Goal: Information Seeking & Learning: Learn about a topic

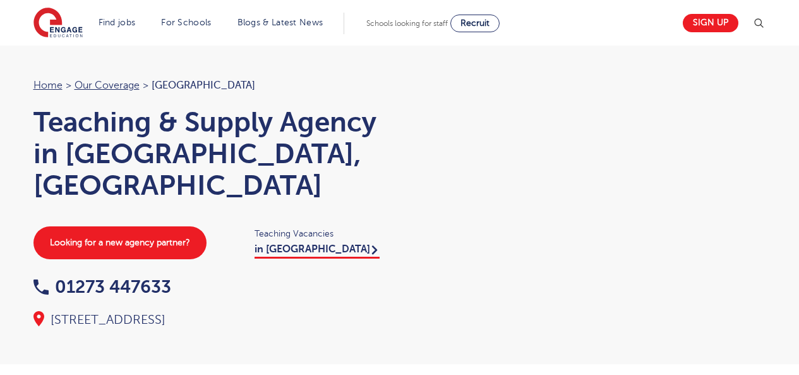
scroll to position [134, 0]
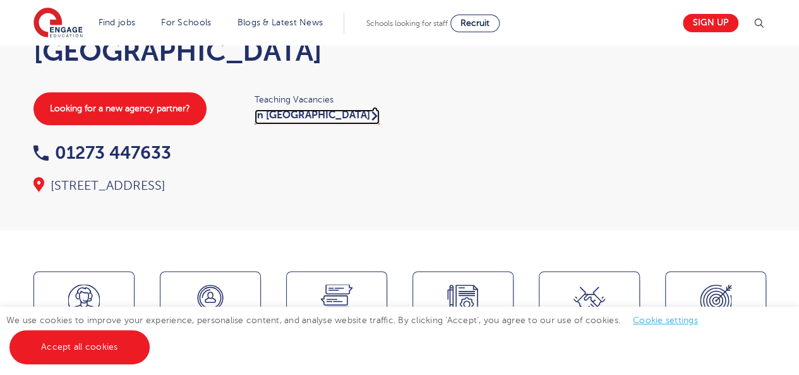
click at [289, 109] on link "in Brighton" at bounding box center [317, 116] width 125 height 15
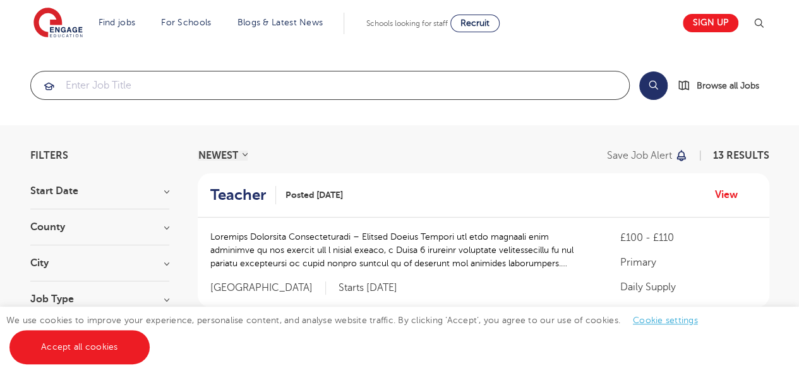
click at [131, 86] on input "search" at bounding box center [330, 85] width 598 height 28
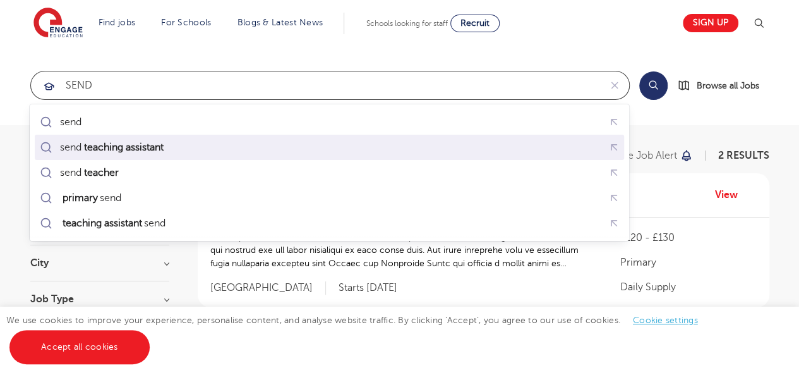
click at [134, 148] on mark "teaching assistant" at bounding box center [122, 147] width 83 height 15
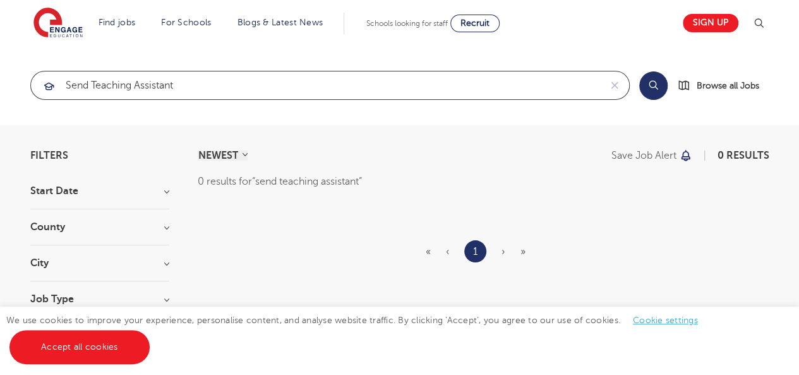
click button "Submit" at bounding box center [0, 0] width 0 height 0
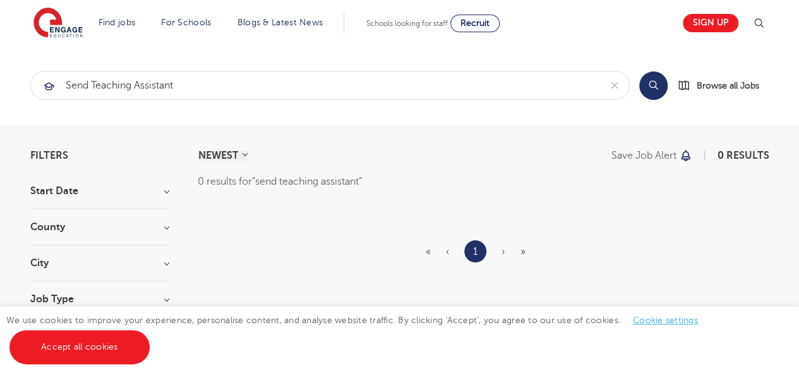
click at [660, 76] on button "Search" at bounding box center [653, 85] width 28 height 28
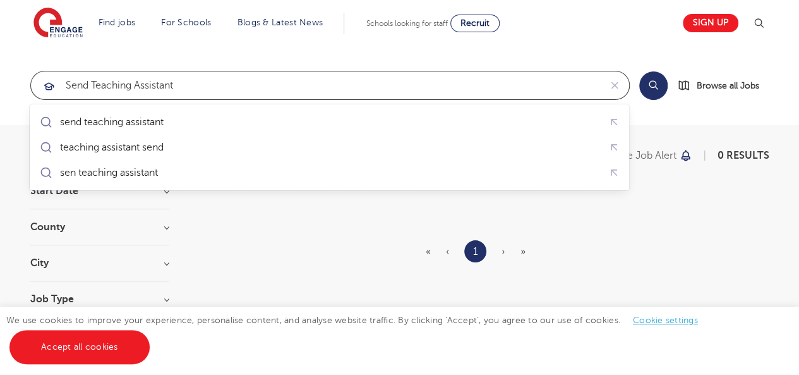
drag, startPoint x: 92, startPoint y: 87, endPoint x: 34, endPoint y: 78, distance: 58.8
click at [42, 81] on div "send teaching assistant" at bounding box center [315, 85] width 569 height 28
type input "teaching assistant"
click button "Submit" at bounding box center [0, 0] width 0 height 0
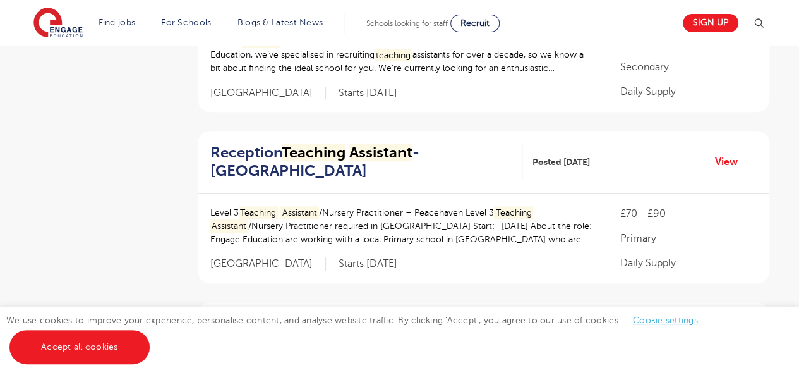
scroll to position [547, 0]
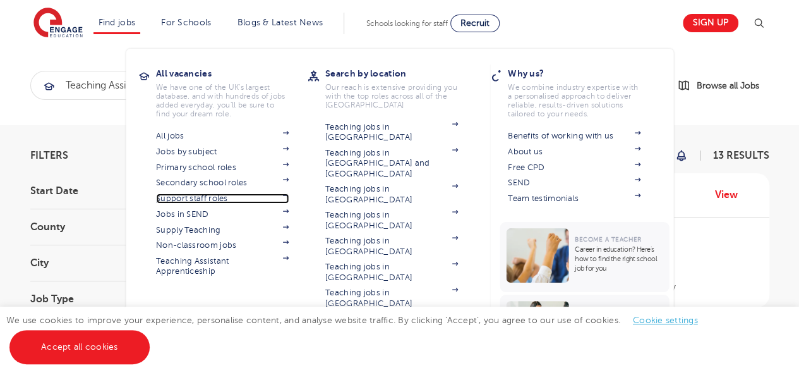
click at [208, 196] on link "Support staff roles" at bounding box center [222, 198] width 133 height 10
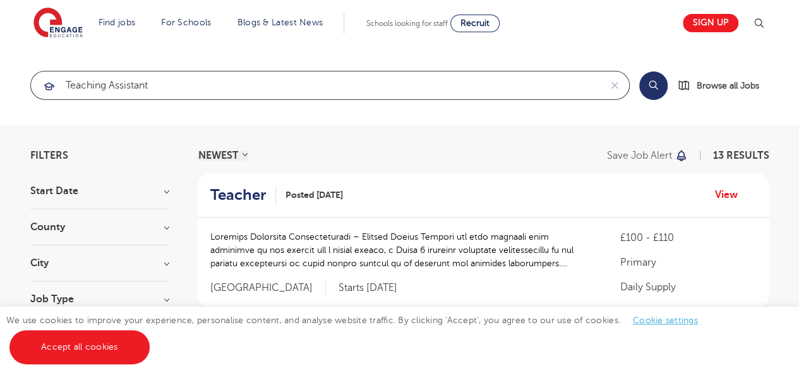
click at [285, 89] on input "teaching assistant" at bounding box center [315, 85] width 569 height 28
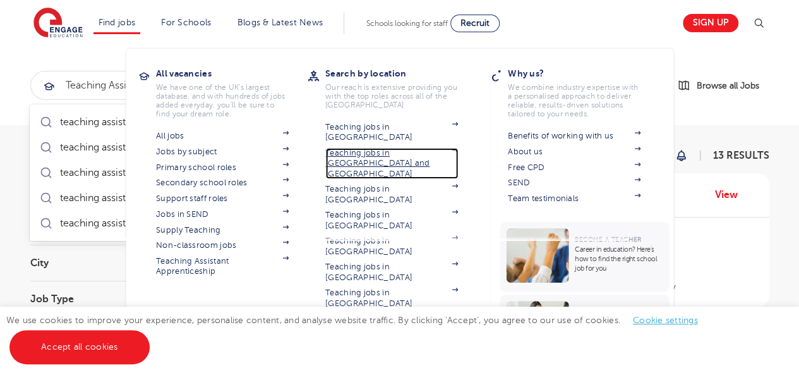
click at [400, 148] on link "Teaching jobs in [GEOGRAPHIC_DATA] and [GEOGRAPHIC_DATA]" at bounding box center [391, 163] width 133 height 31
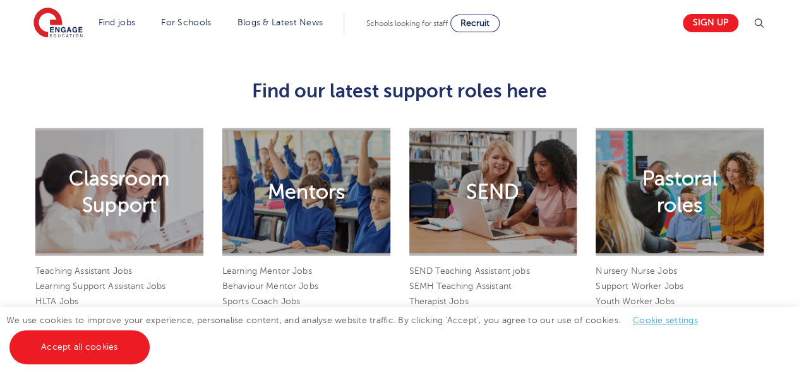
scroll to position [1038, 0]
click at [474, 202] on div "SEND" at bounding box center [493, 191] width 168 height 128
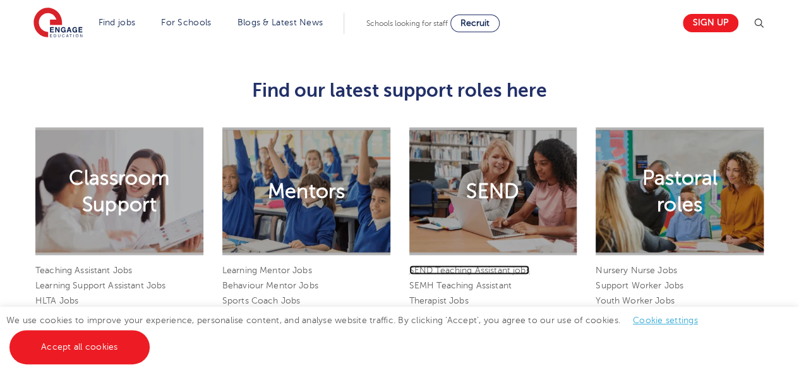
click at [476, 265] on link "SEND Teaching Assistant jobs" at bounding box center [469, 269] width 121 height 9
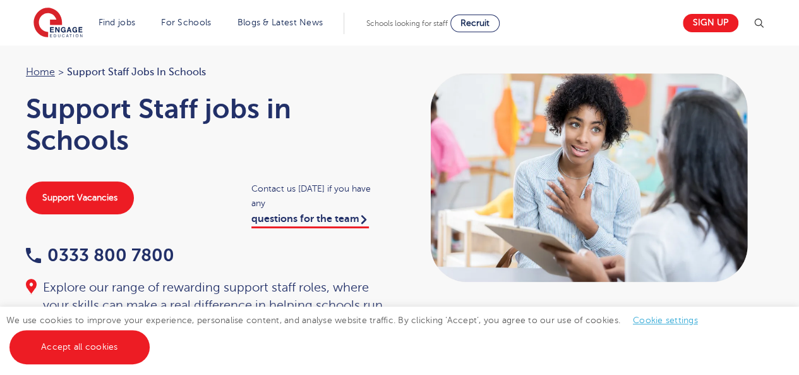
scroll to position [0, 0]
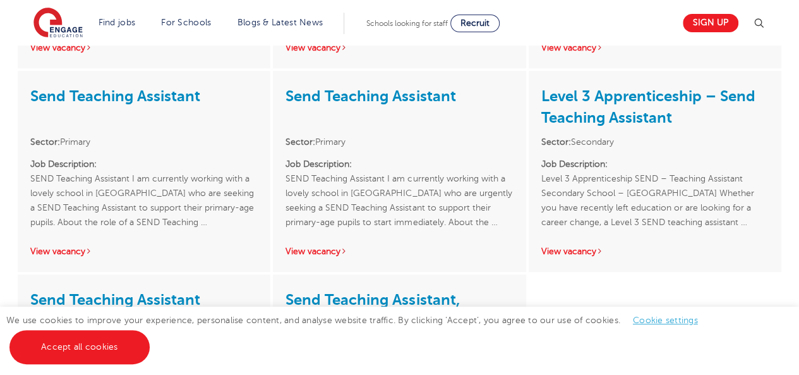
scroll to position [412, 0]
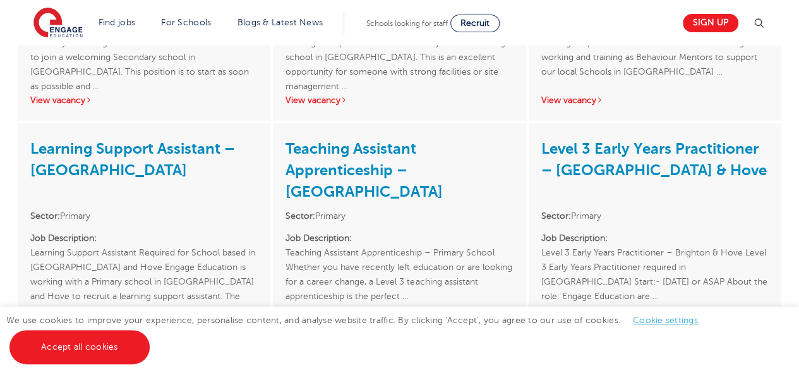
scroll to position [1258, 0]
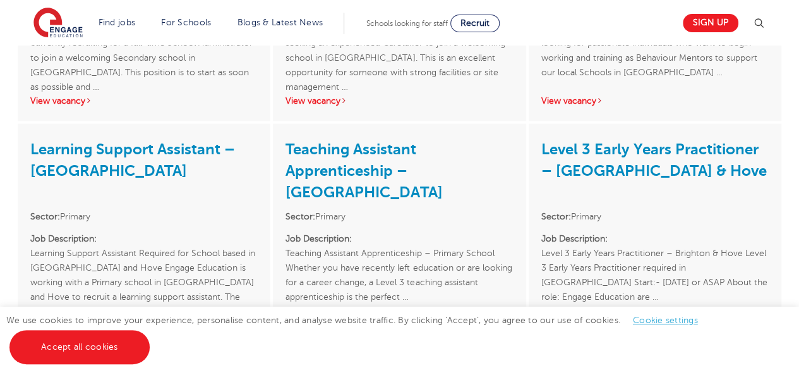
click at [62, 321] on link "View vacancy" at bounding box center [61, 325] width 62 height 9
